Goal: Information Seeking & Learning: Learn about a topic

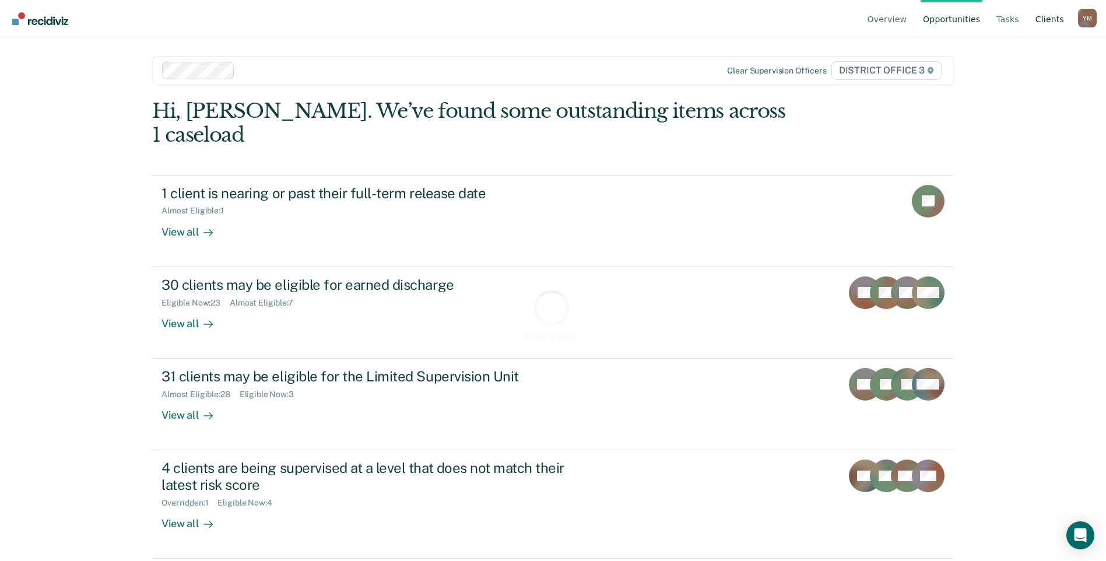
click at [1053, 20] on link "Client s" at bounding box center [1049, 18] width 33 height 37
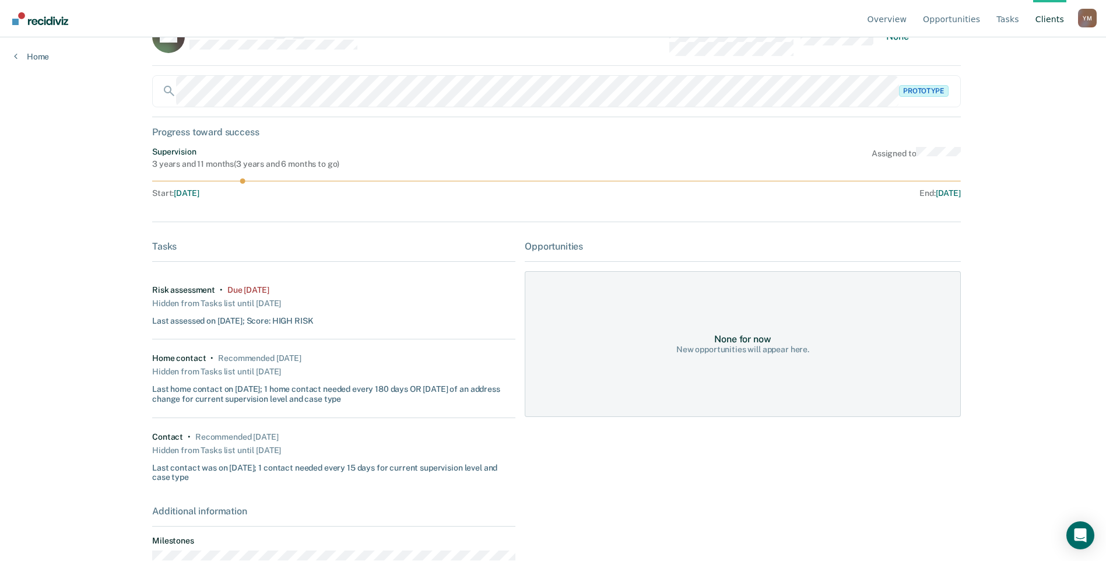
scroll to position [58, 0]
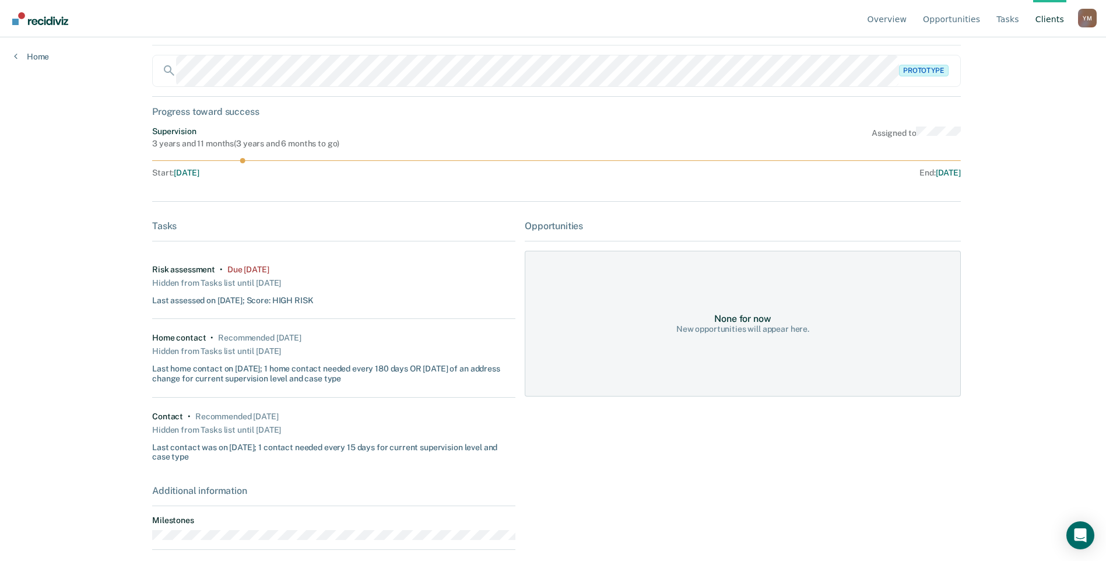
click at [328, 276] on div "Risk assessment • Due 2 months ago Hidden from Tasks list until 10/11/25 Last a…" at bounding box center [333, 285] width 363 height 41
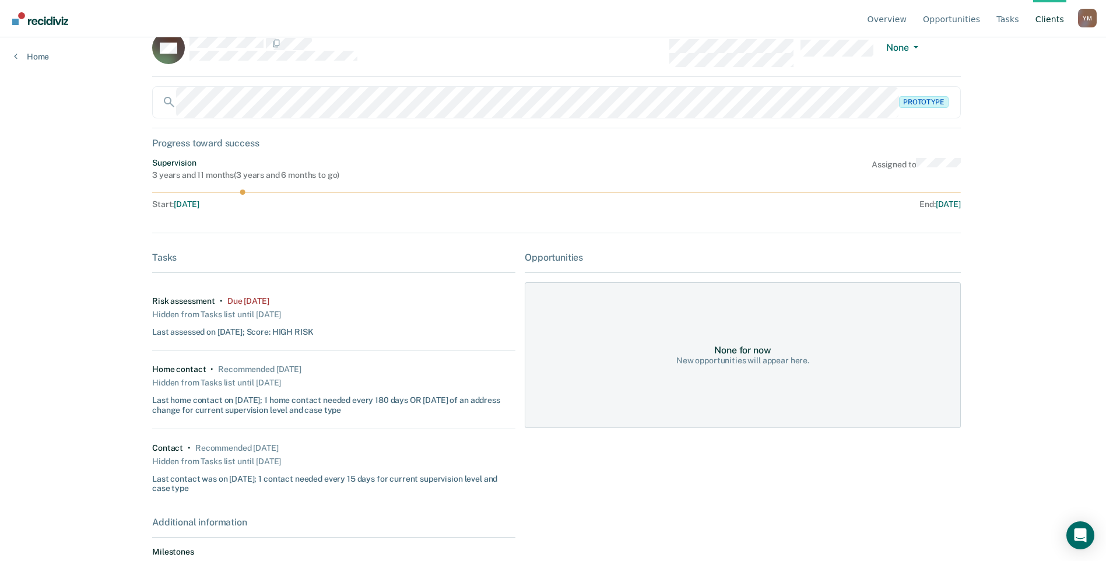
scroll to position [0, 0]
